Goal: Check status: Check status

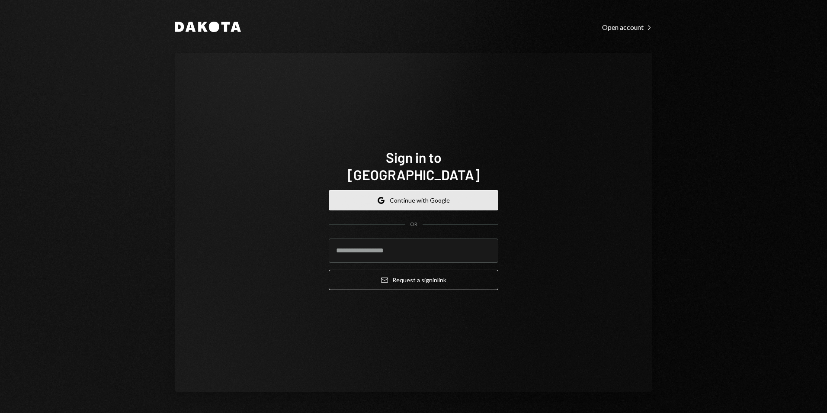
click at [406, 190] on button "Google Continue with Google" at bounding box center [414, 200] width 170 height 20
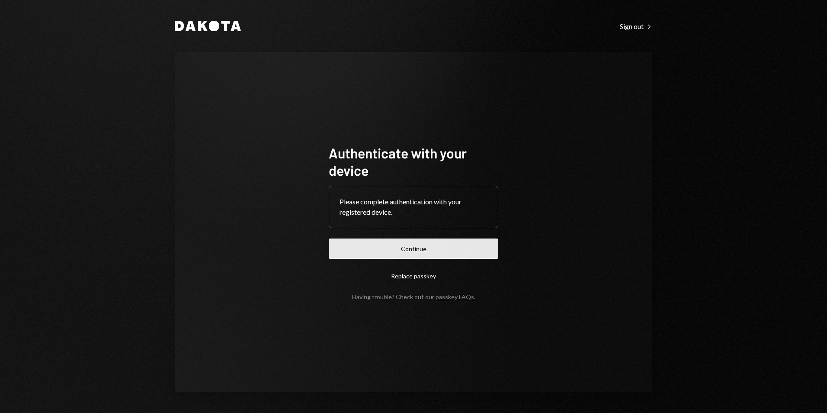
click at [391, 251] on button "Continue" at bounding box center [414, 248] width 170 height 20
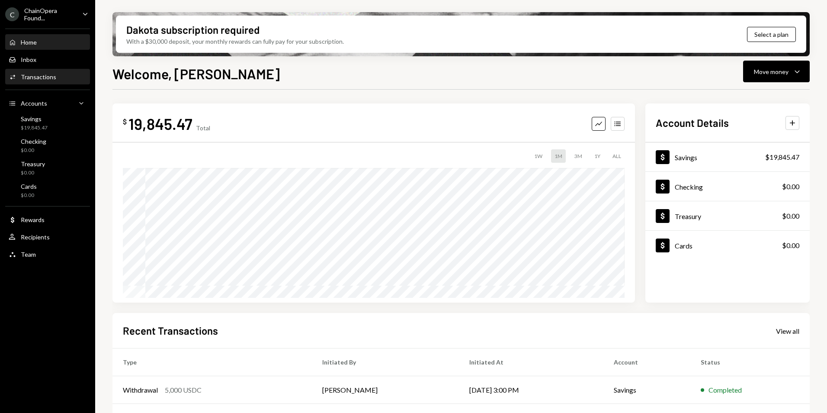
click at [52, 74] on div "Transactions" at bounding box center [38, 76] width 35 height 7
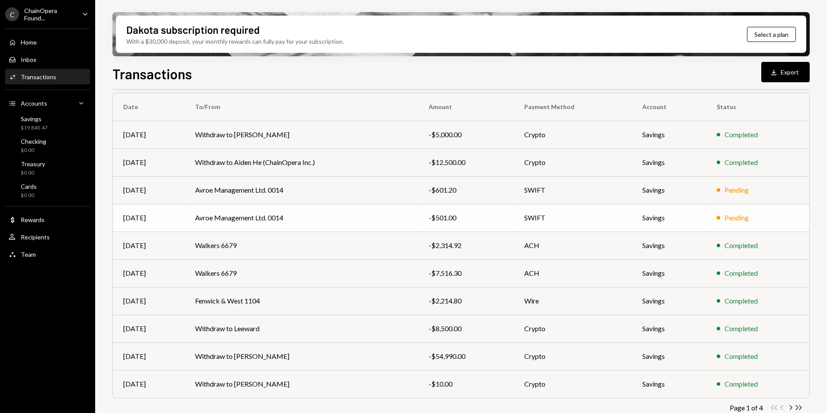
scroll to position [80, 0]
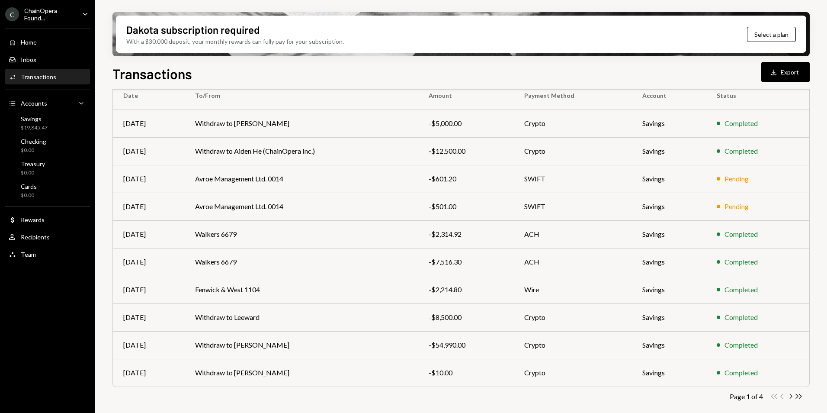
click at [791, 395] on icon "Chevron Right" at bounding box center [791, 396] width 8 height 8
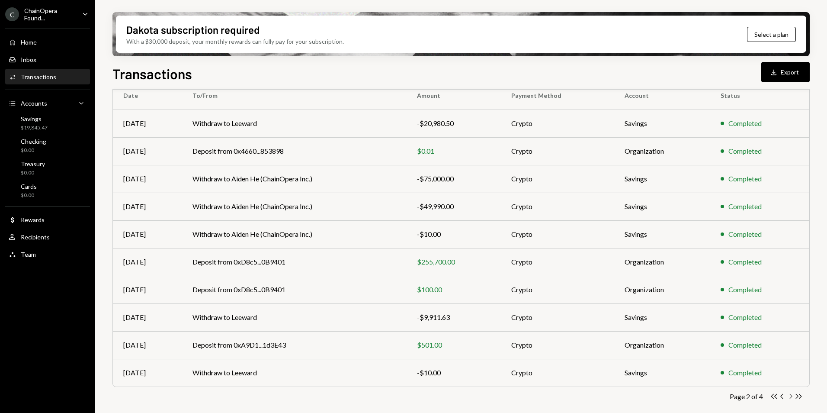
click at [793, 396] on icon "Chevron Right" at bounding box center [791, 396] width 8 height 8
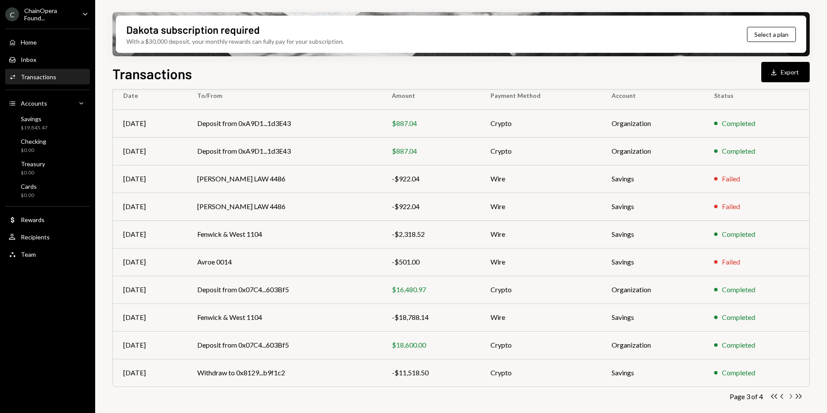
click at [790, 398] on icon "Chevron Right" at bounding box center [791, 396] width 8 height 8
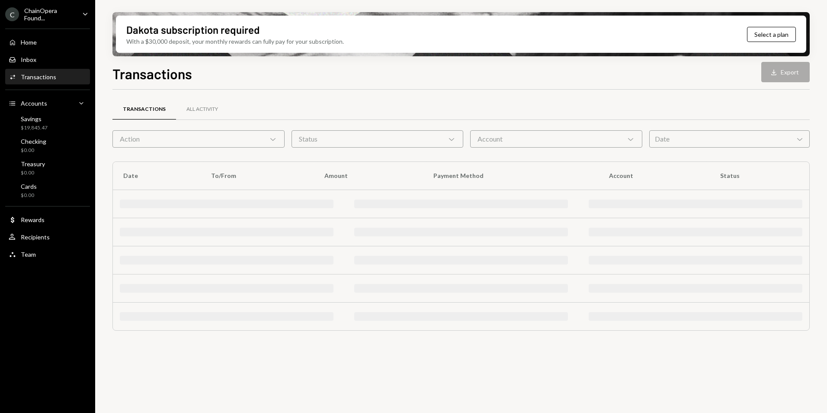
scroll to position [0, 0]
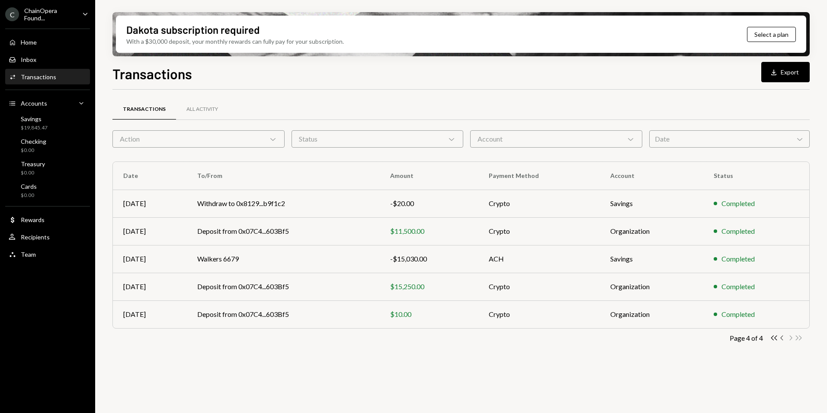
click at [783, 338] on icon "Chevron Left" at bounding box center [782, 338] width 8 height 8
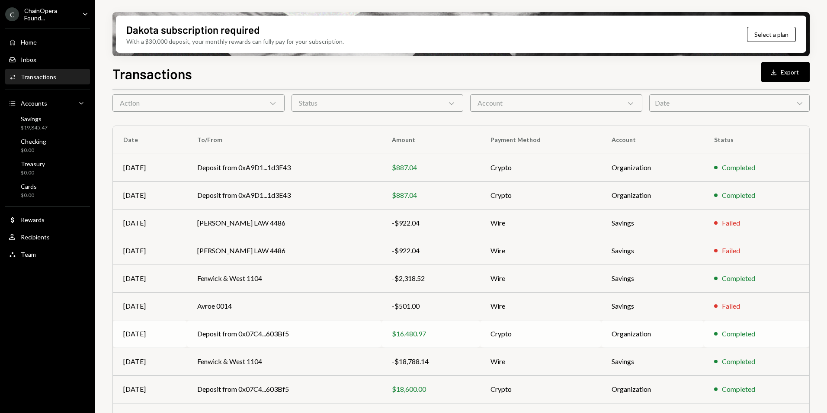
scroll to position [80, 0]
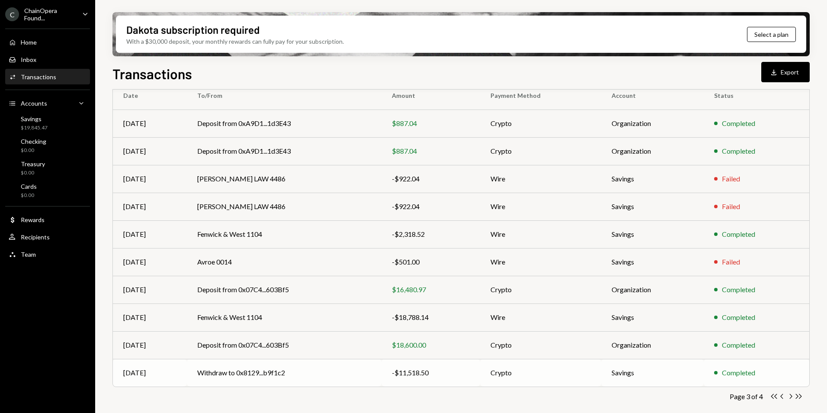
click at [349, 371] on td "Withdraw to 0x8129...b9f1c2" at bounding box center [284, 373] width 195 height 28
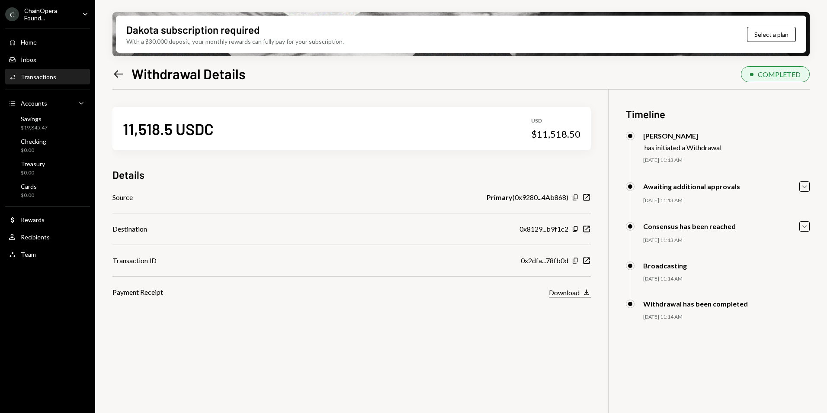
click at [562, 294] on div "Download" at bounding box center [564, 292] width 31 height 8
click at [120, 76] on icon "Left Arrow" at bounding box center [118, 74] width 12 height 12
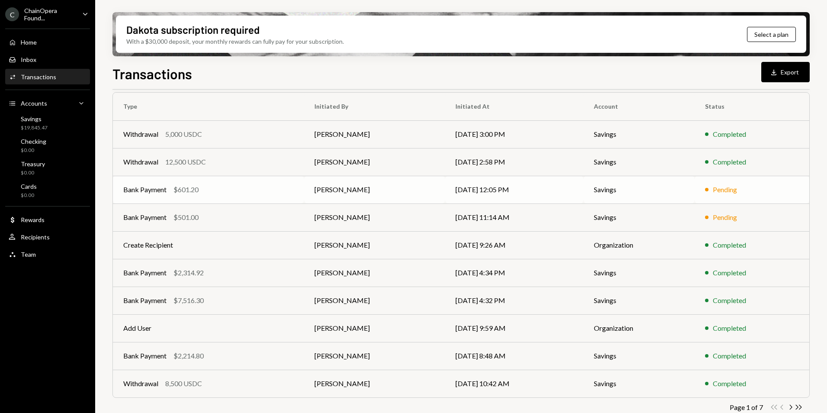
scroll to position [80, 0]
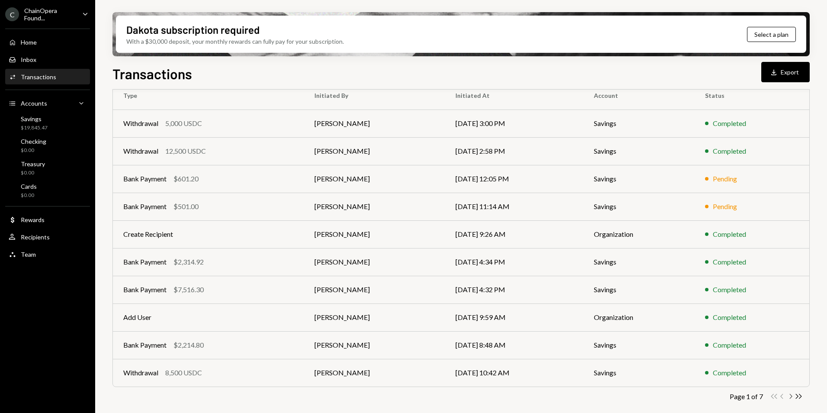
click at [790, 396] on icon "Chevron Right" at bounding box center [791, 396] width 8 height 8
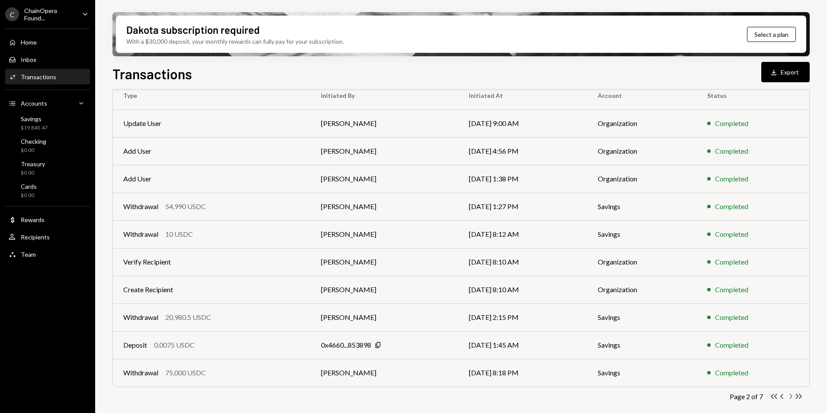
click at [791, 396] on icon "Chevron Right" at bounding box center [791, 396] width 8 height 8
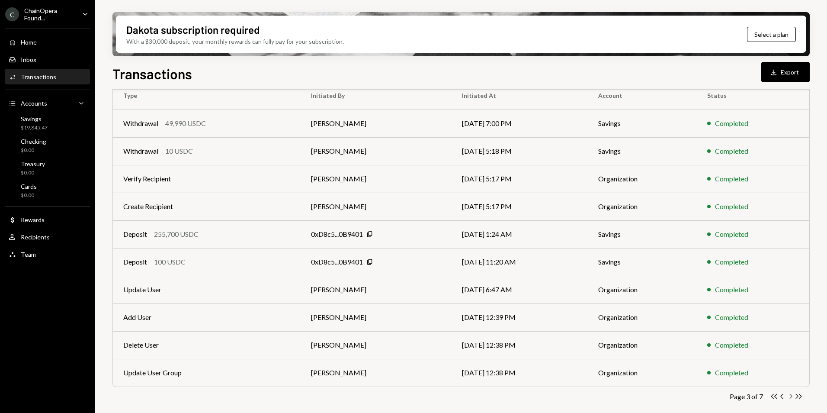
click at [792, 396] on icon "button" at bounding box center [791, 396] width 3 height 5
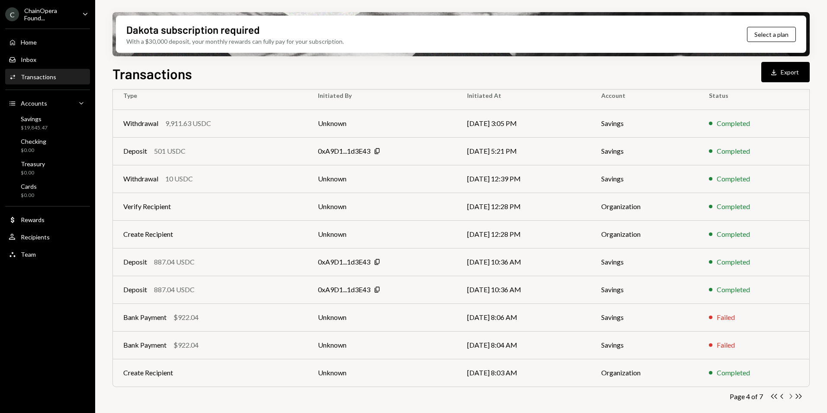
click at [791, 396] on icon "Chevron Right" at bounding box center [791, 396] width 8 height 8
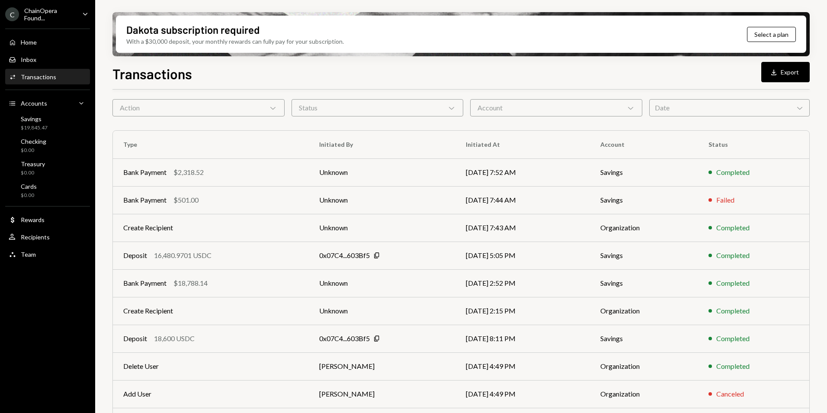
scroll to position [0, 0]
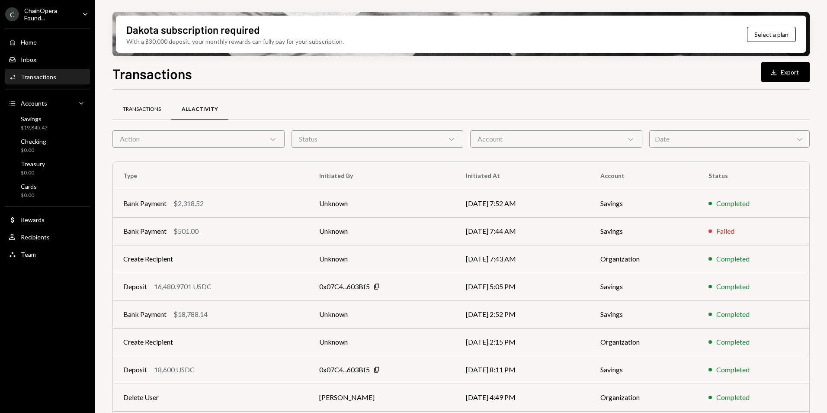
click at [140, 110] on div "Transactions" at bounding box center [142, 109] width 38 height 7
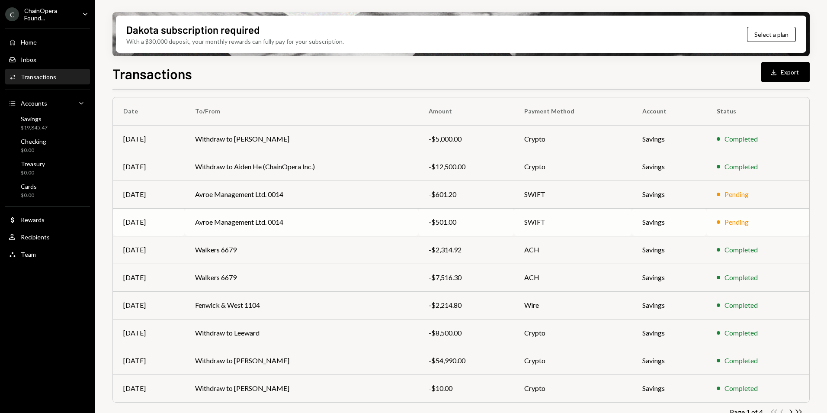
scroll to position [80, 0]
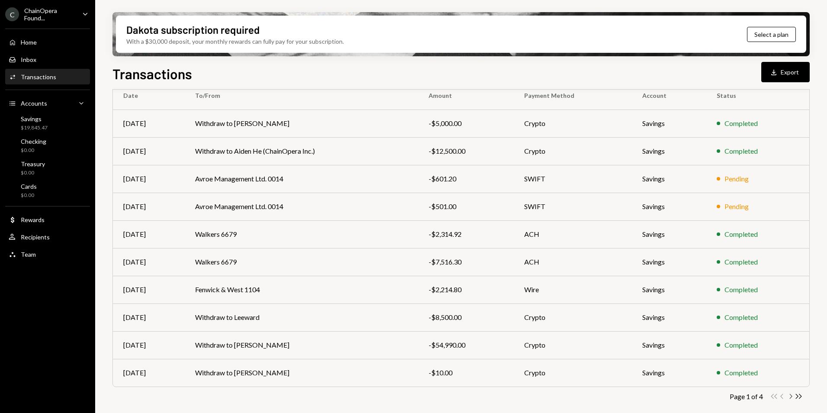
click at [791, 396] on icon "Chevron Right" at bounding box center [791, 396] width 8 height 8
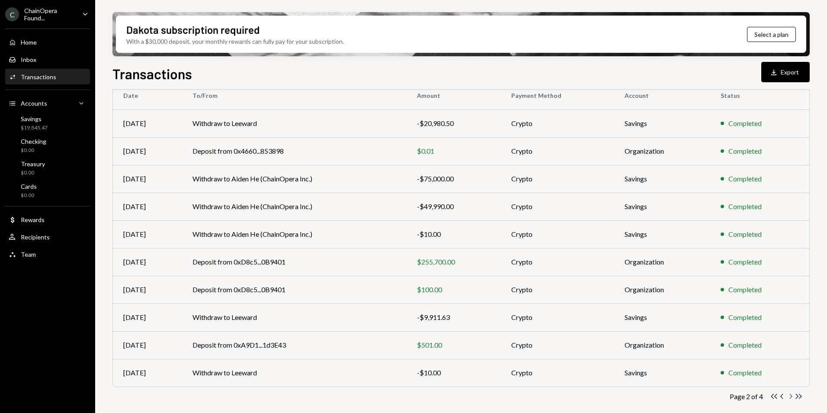
click at [791, 397] on icon "button" at bounding box center [791, 396] width 3 height 5
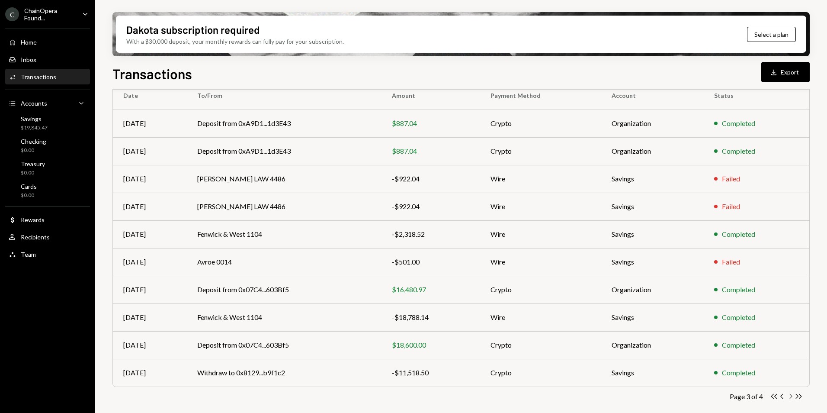
click at [792, 397] on icon "Chevron Right" at bounding box center [791, 396] width 8 height 8
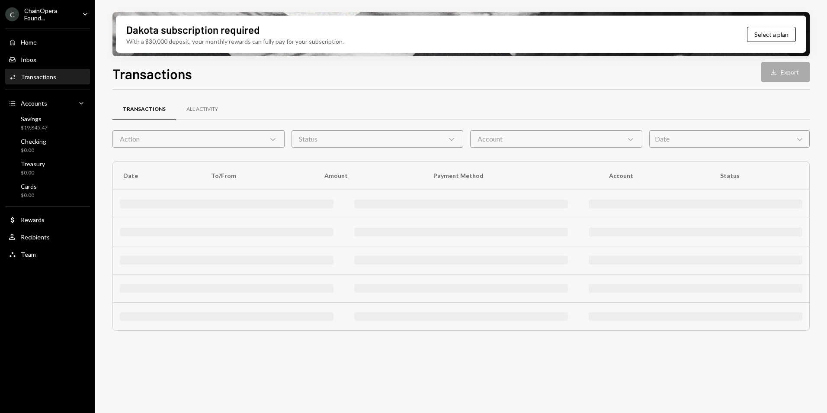
scroll to position [0, 0]
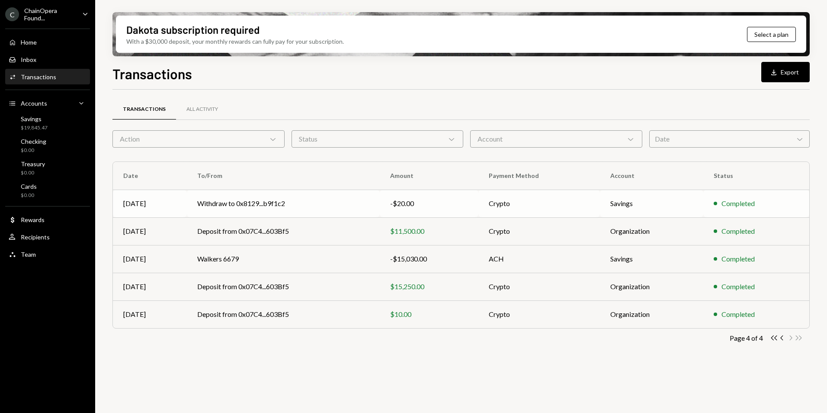
click at [342, 204] on td "Withdraw to 0x8129...b9f1c2" at bounding box center [283, 204] width 193 height 28
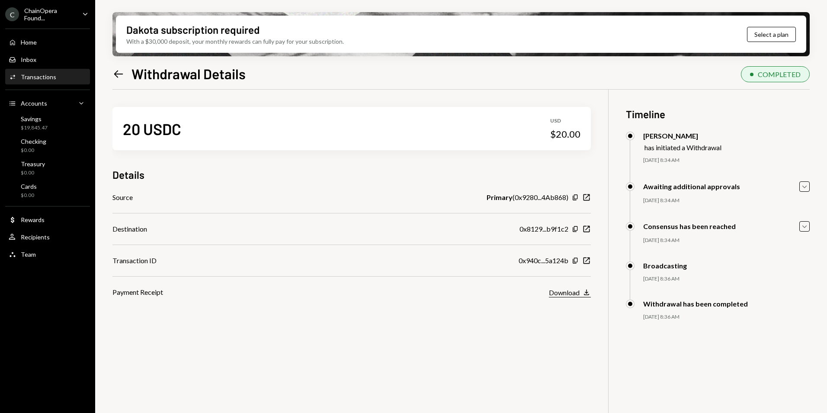
click at [569, 293] on div "Download" at bounding box center [564, 292] width 31 height 8
